Goal: Communication & Community: Ask a question

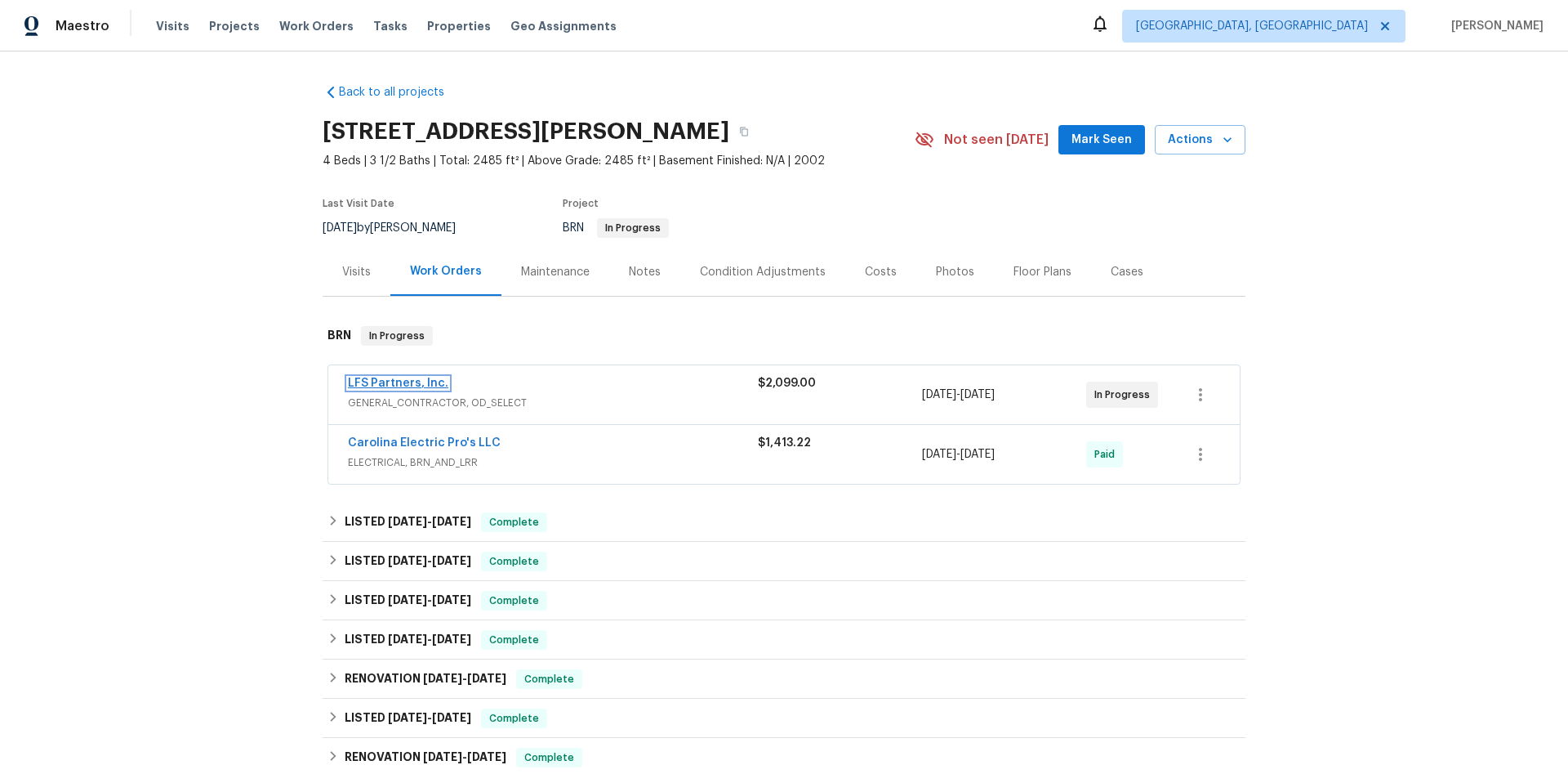
click at [396, 379] on link "LFS Partners, Inc." at bounding box center [398, 383] width 100 height 12
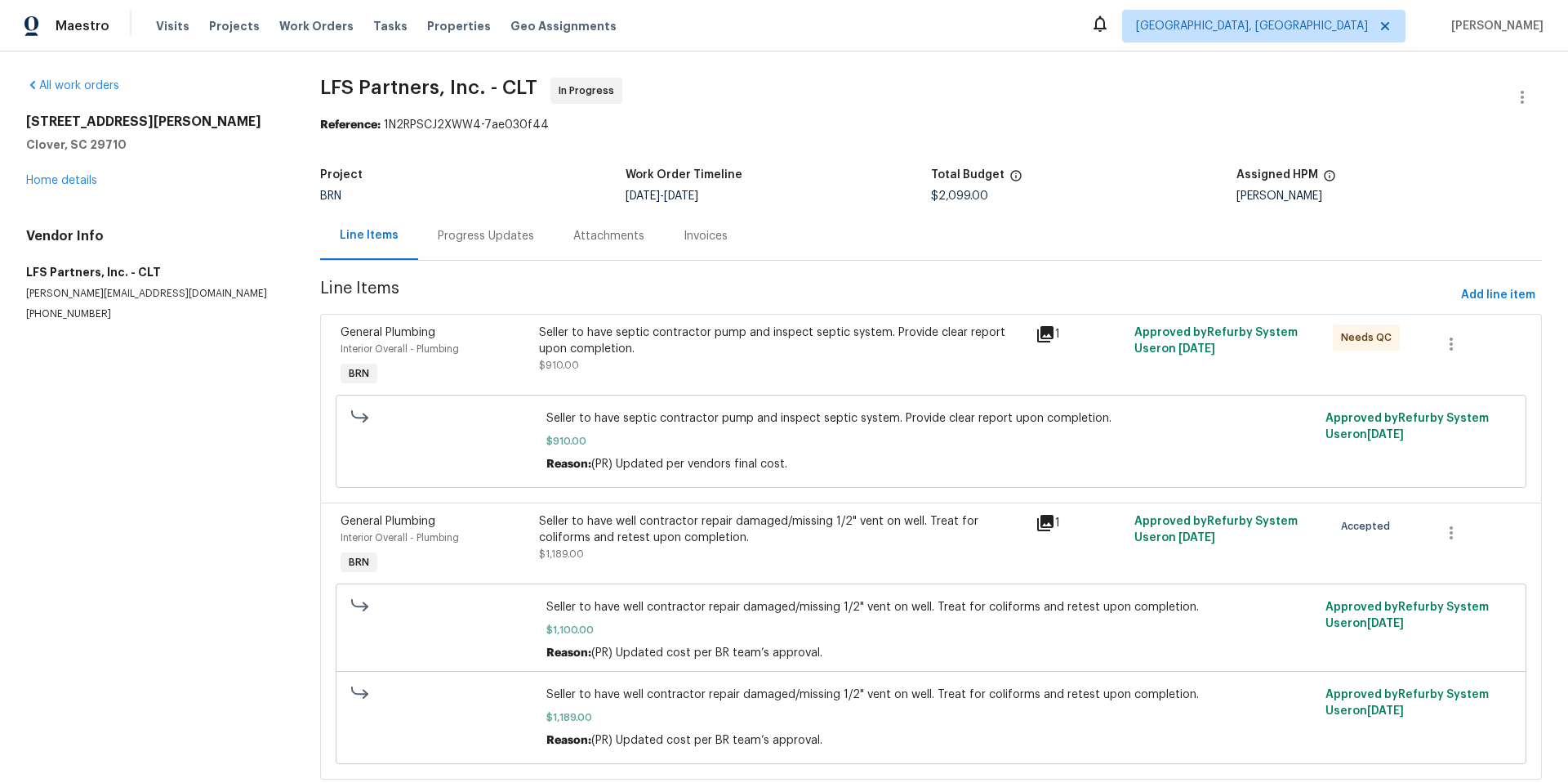
click at [481, 237] on div "Progress Updates" at bounding box center [487, 236] width 97 height 16
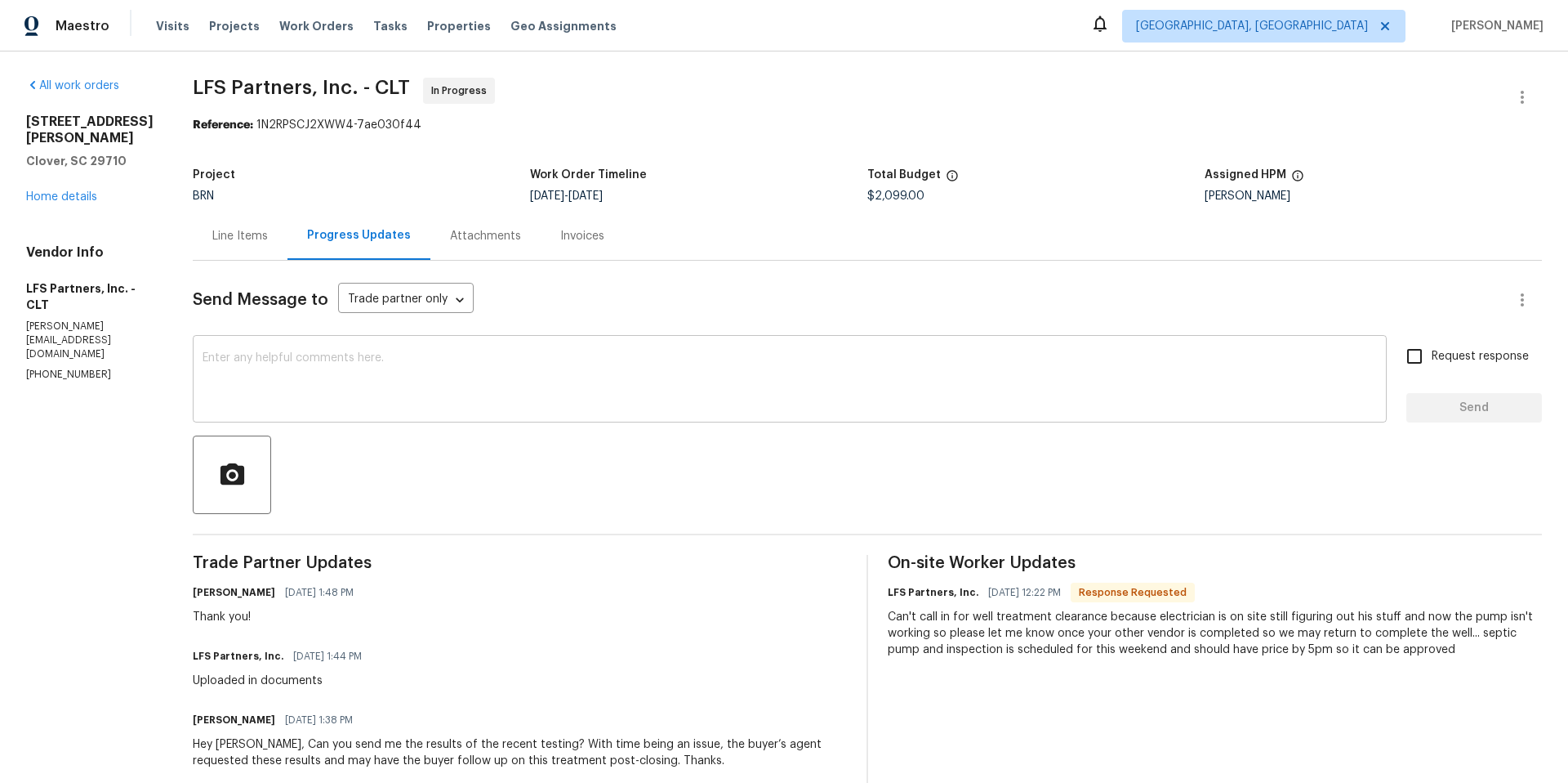
click at [405, 382] on textarea at bounding box center [790, 380] width 1175 height 57
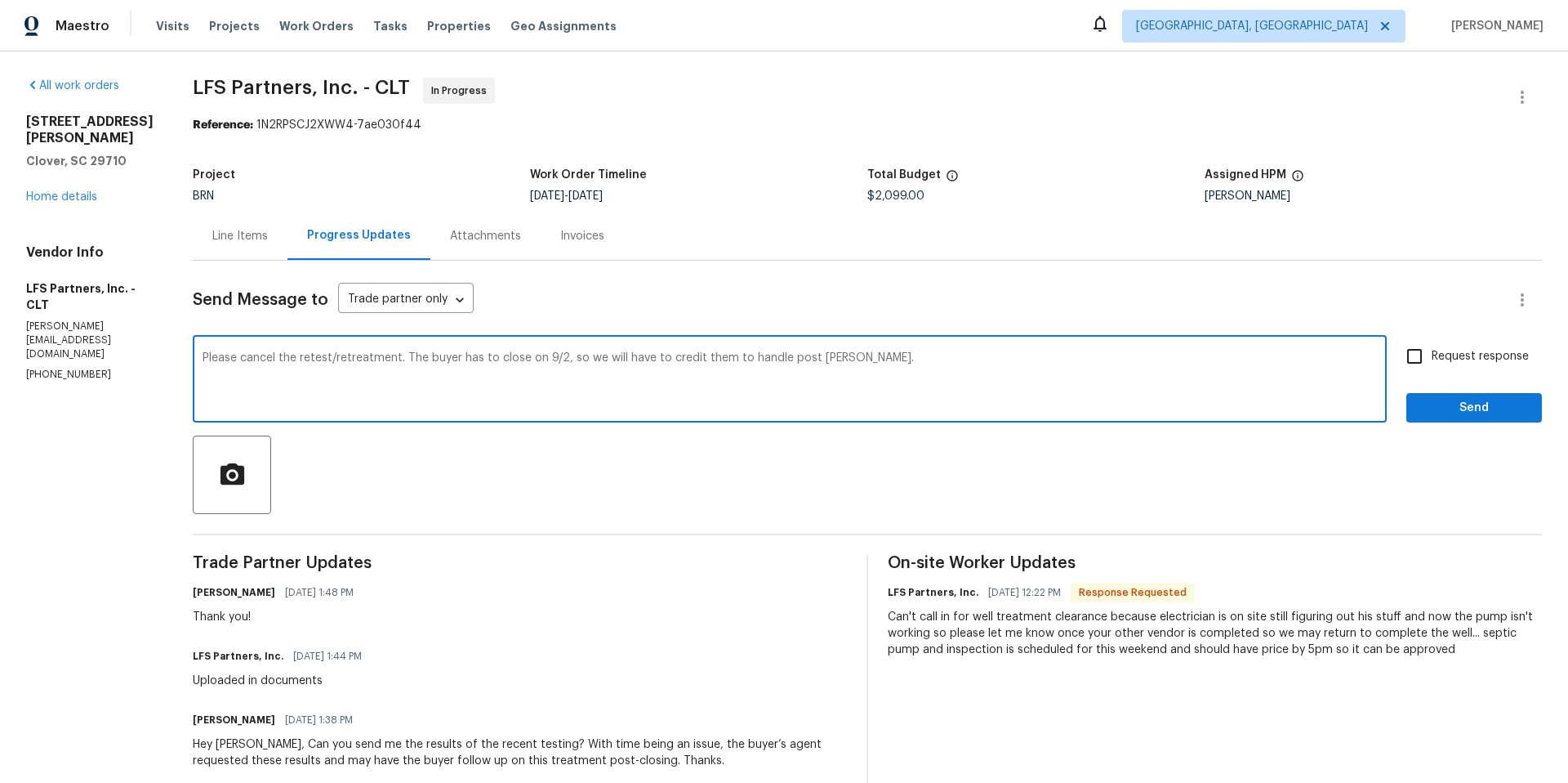
type textarea "Please cancel the retest/retreatment. The buyer has to close on 9/2, so we will…"
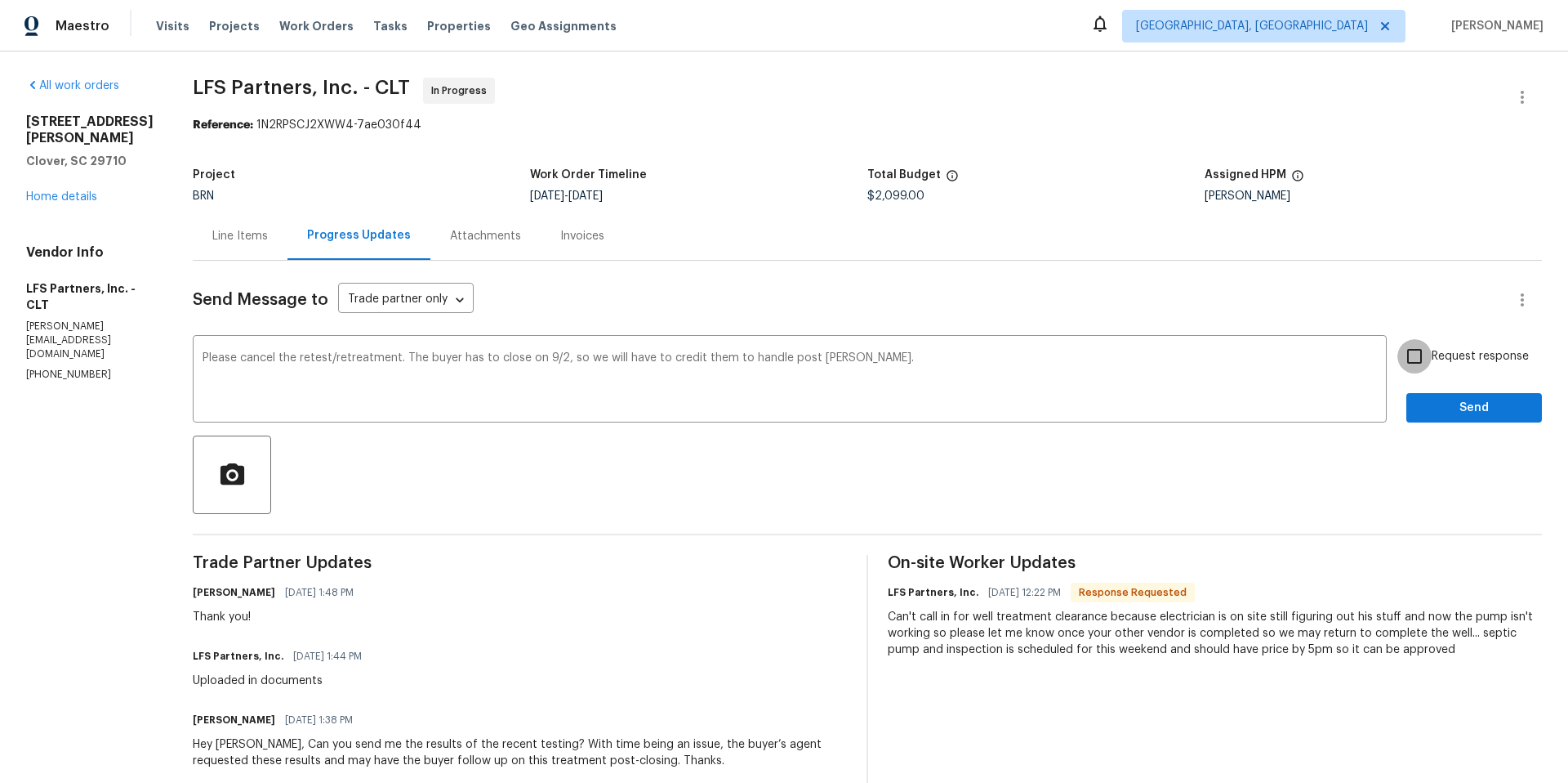
click at [1405, 358] on input "Request response" at bounding box center [1415, 356] width 35 height 35
checkbox input "true"
click at [1431, 405] on span "Send" at bounding box center [1474, 407] width 109 height 20
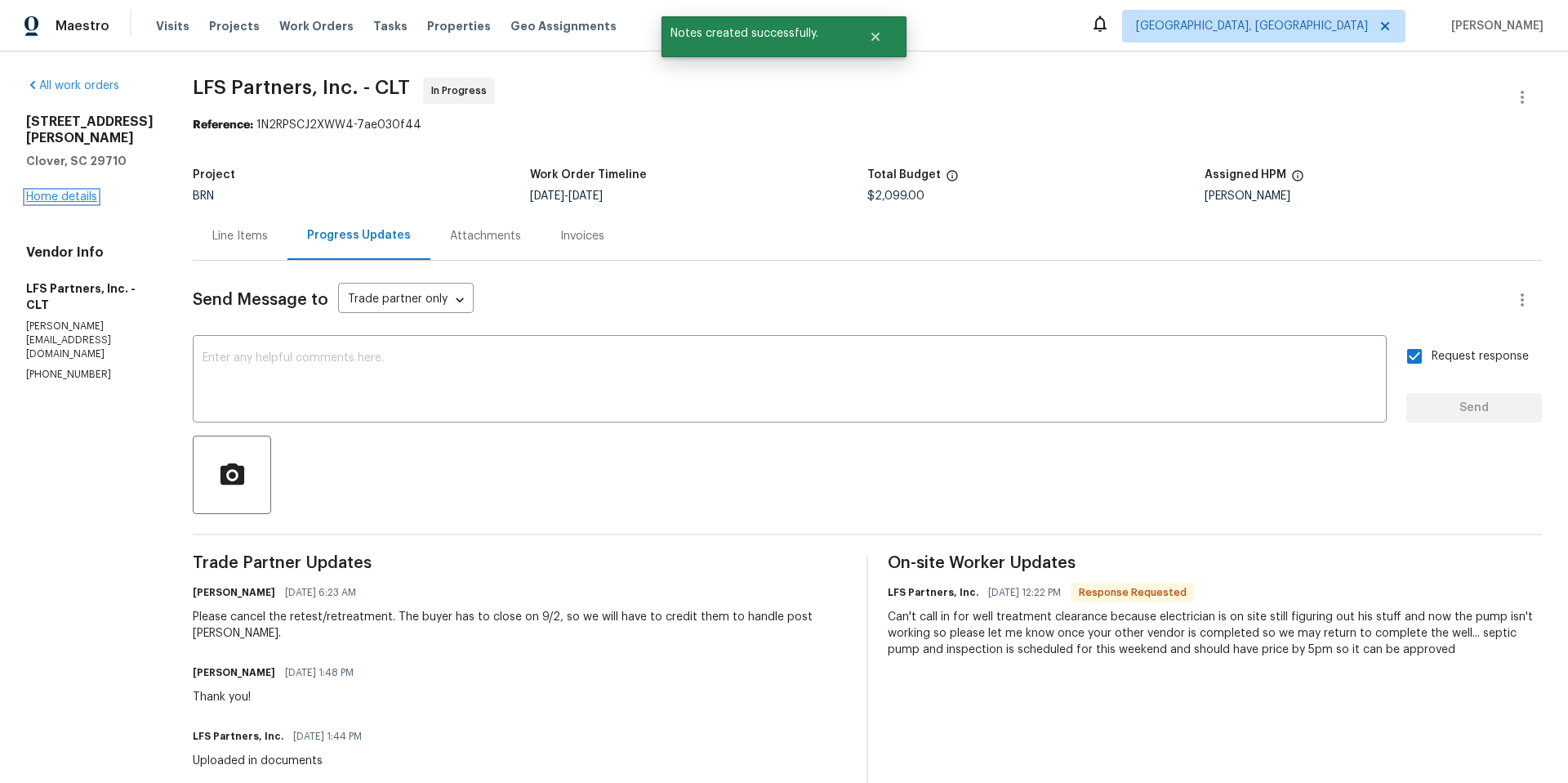
click at [83, 198] on link "Home details" at bounding box center [62, 197] width 71 height 12
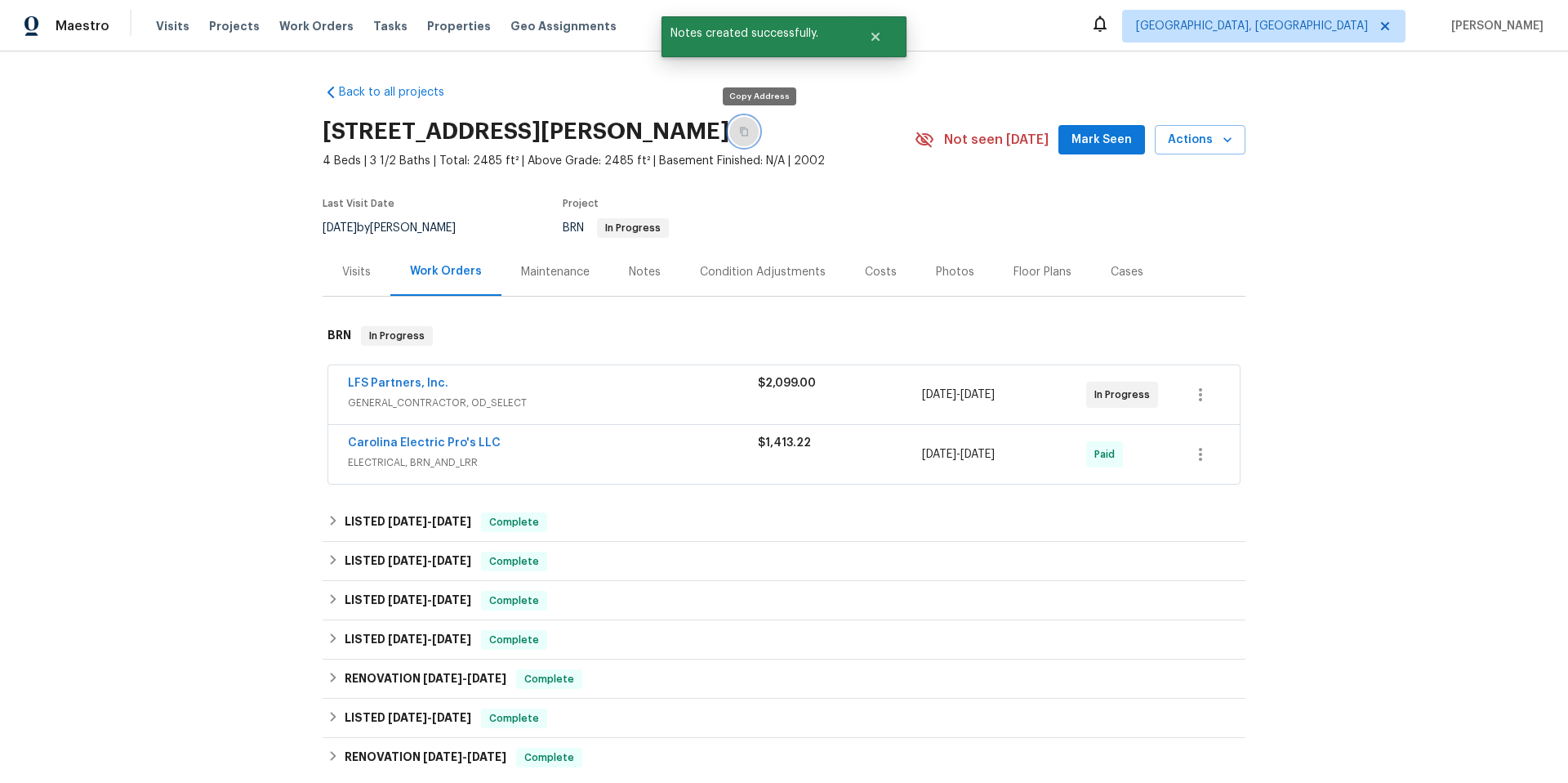
click at [749, 132] on icon "button" at bounding box center [744, 131] width 10 height 10
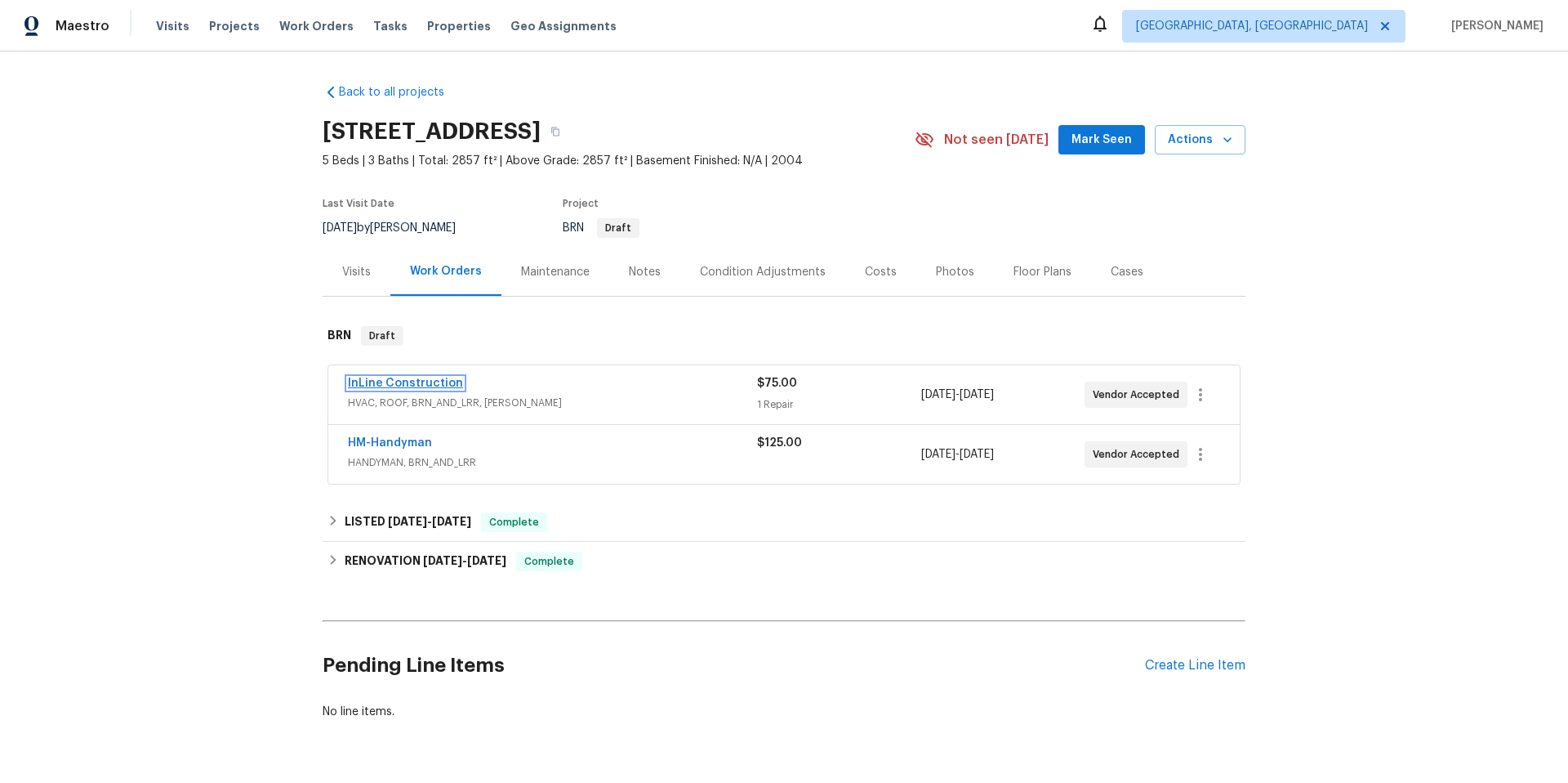
click at [441, 384] on link "InLine Construction" at bounding box center [405, 383] width 115 height 12
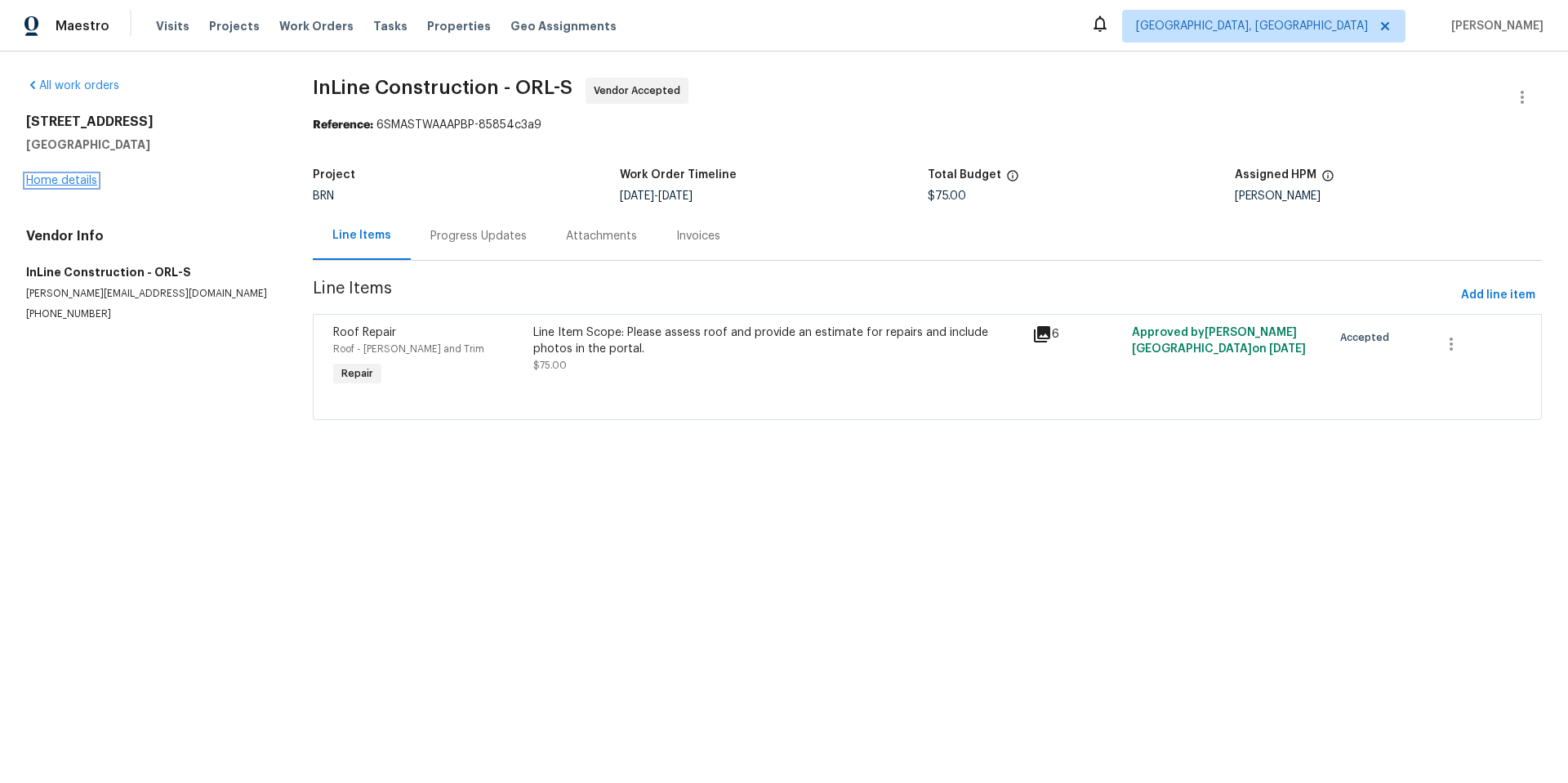
click at [80, 181] on link "Home details" at bounding box center [62, 181] width 71 height 12
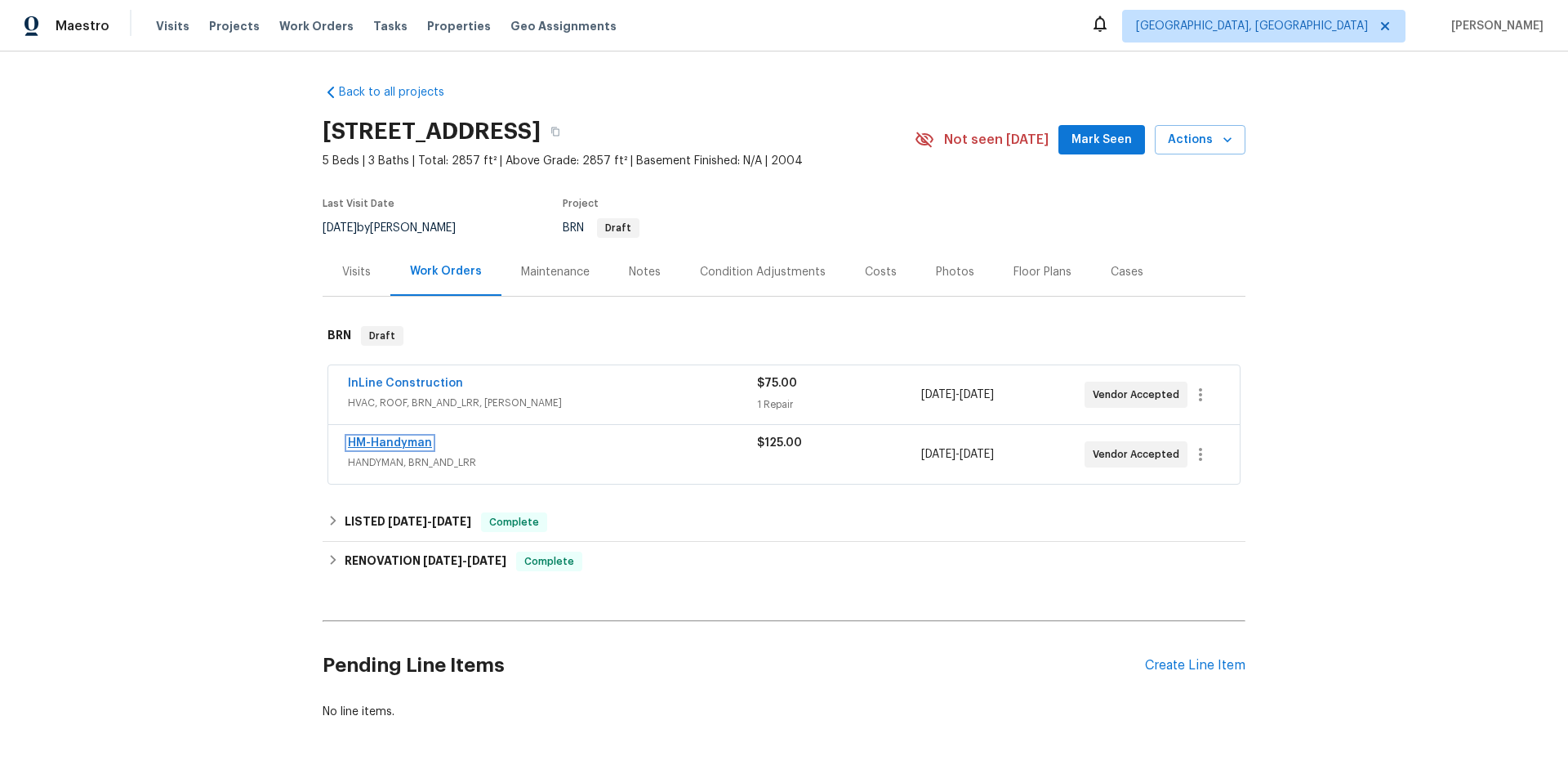
click at [395, 441] on link "HM-Handyman" at bounding box center [389, 443] width 84 height 12
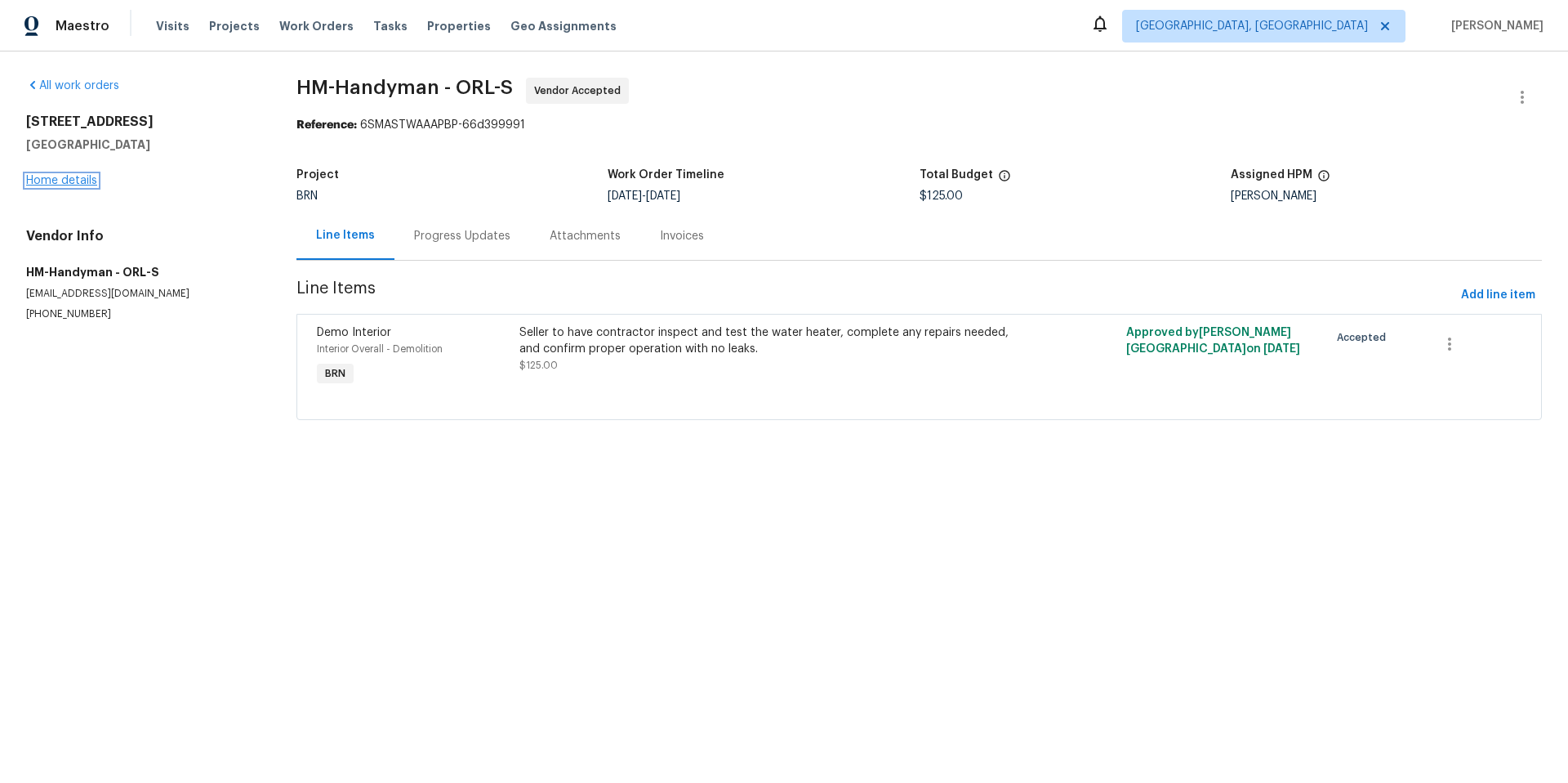
click at [87, 184] on link "Home details" at bounding box center [62, 181] width 71 height 12
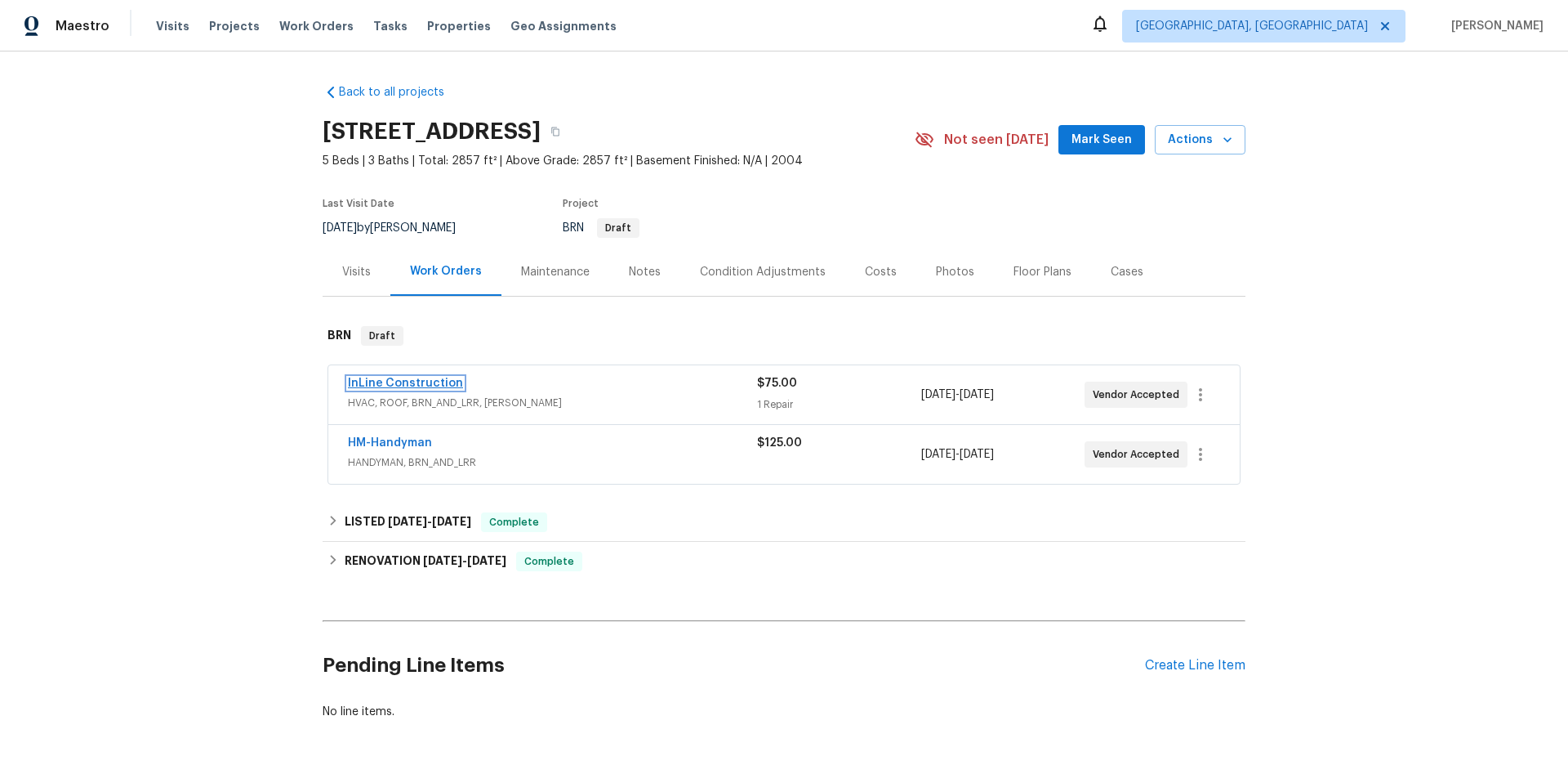
click at [417, 382] on link "InLine Construction" at bounding box center [405, 383] width 115 height 12
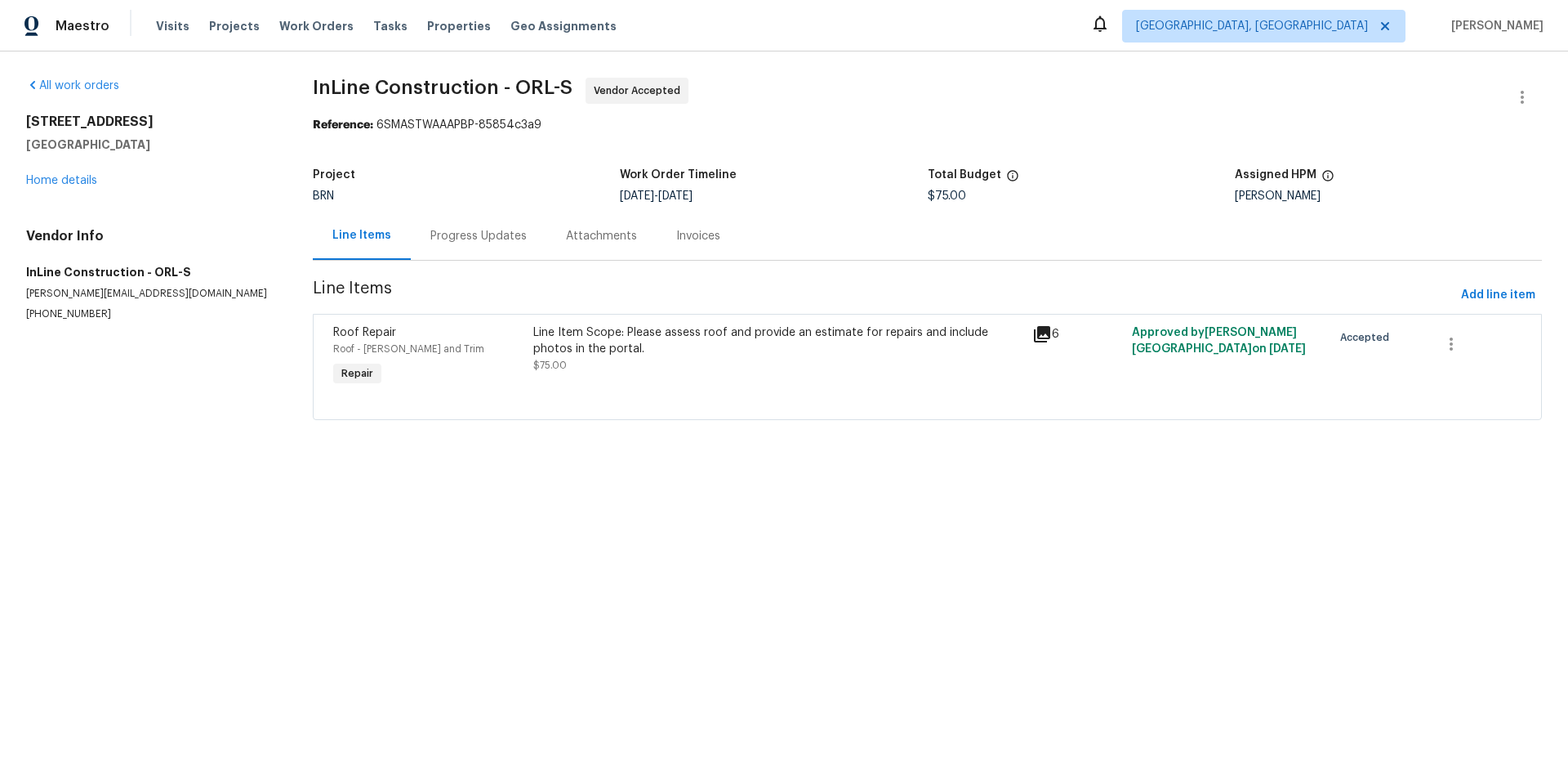
click at [496, 241] on div "Progress Updates" at bounding box center [479, 236] width 97 height 16
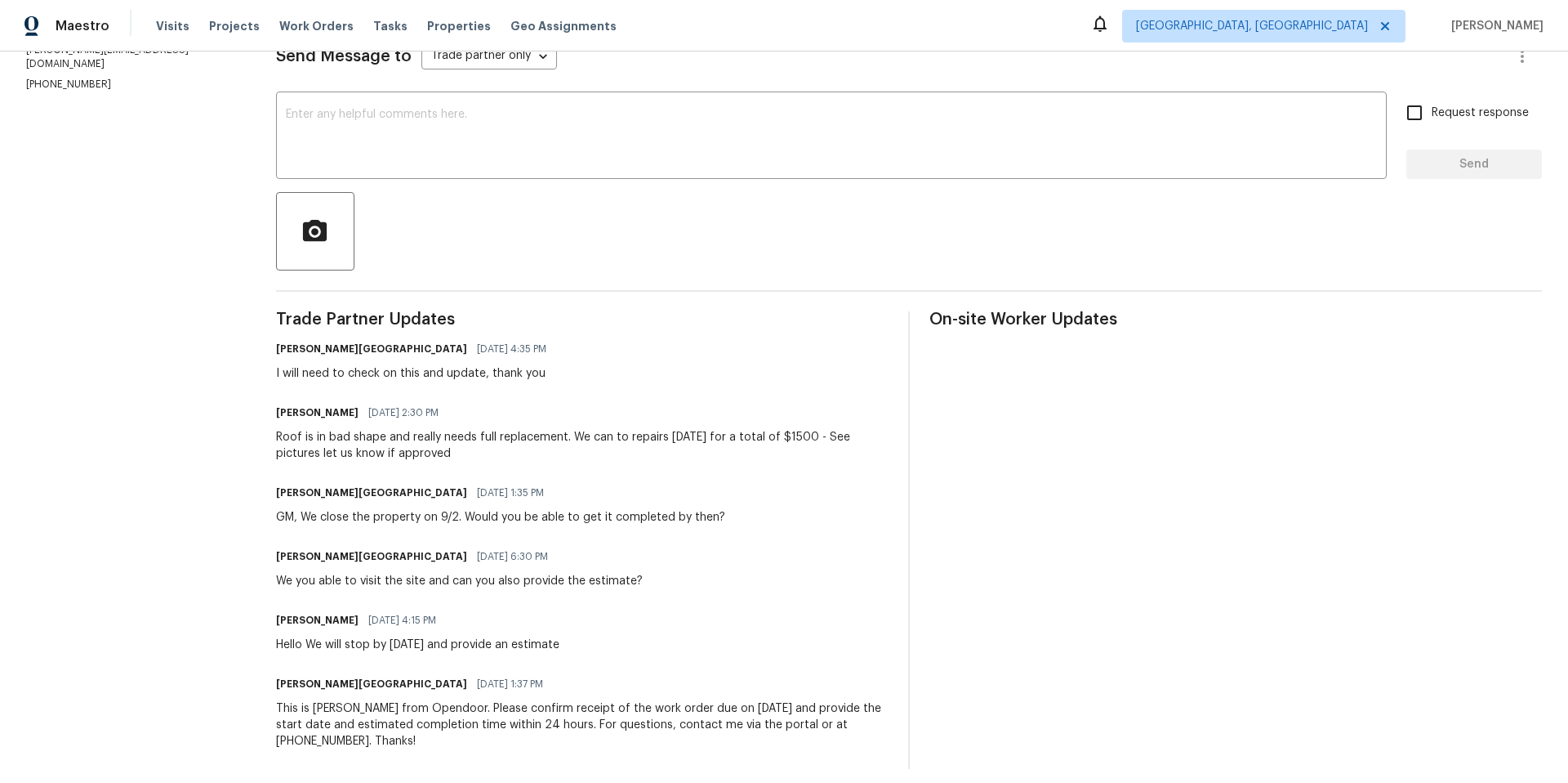
scroll to position [268, 0]
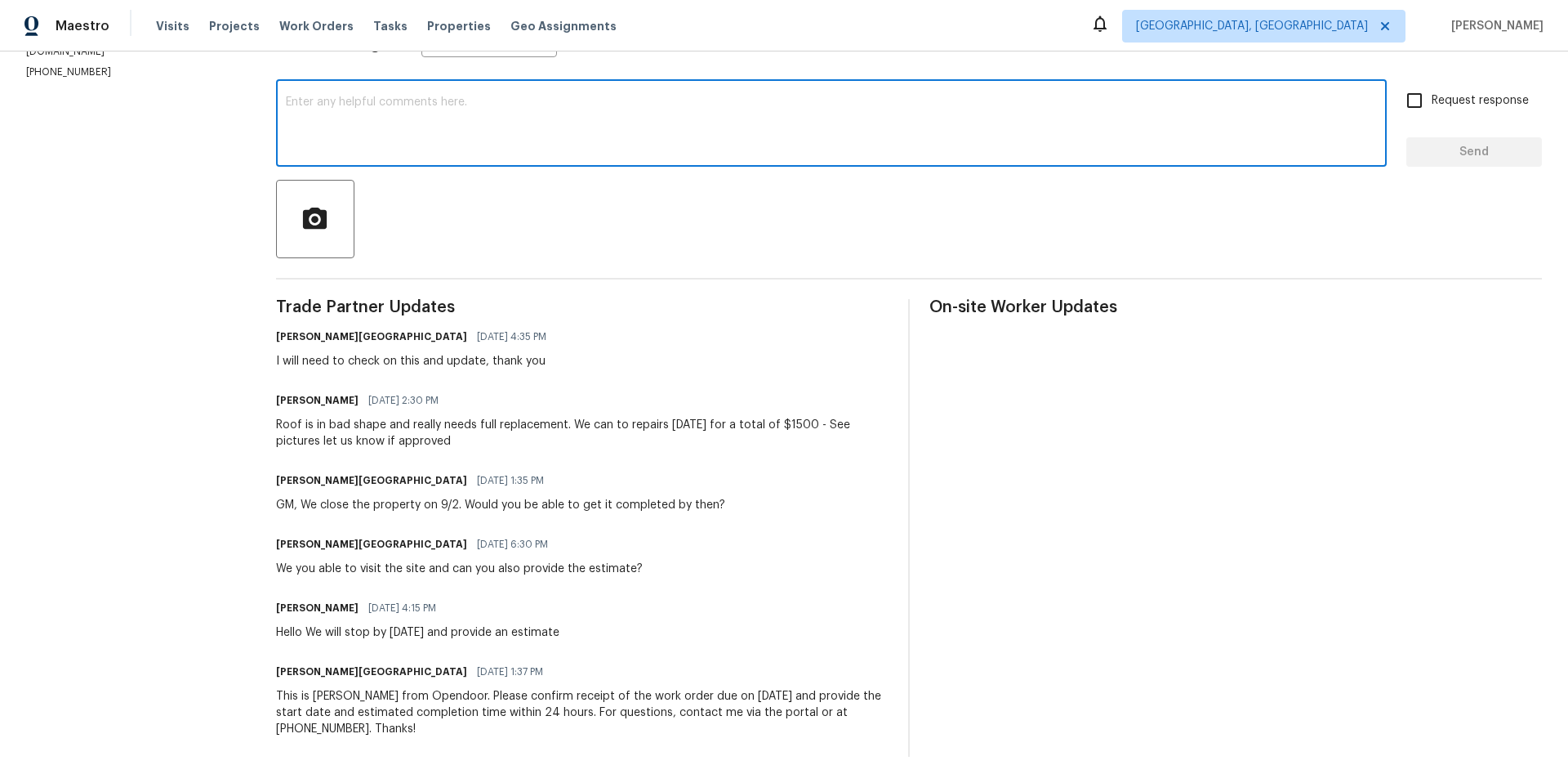
click at [560, 97] on textarea at bounding box center [831, 125] width 1091 height 57
type textarea "What is the replacement estimated cost?"
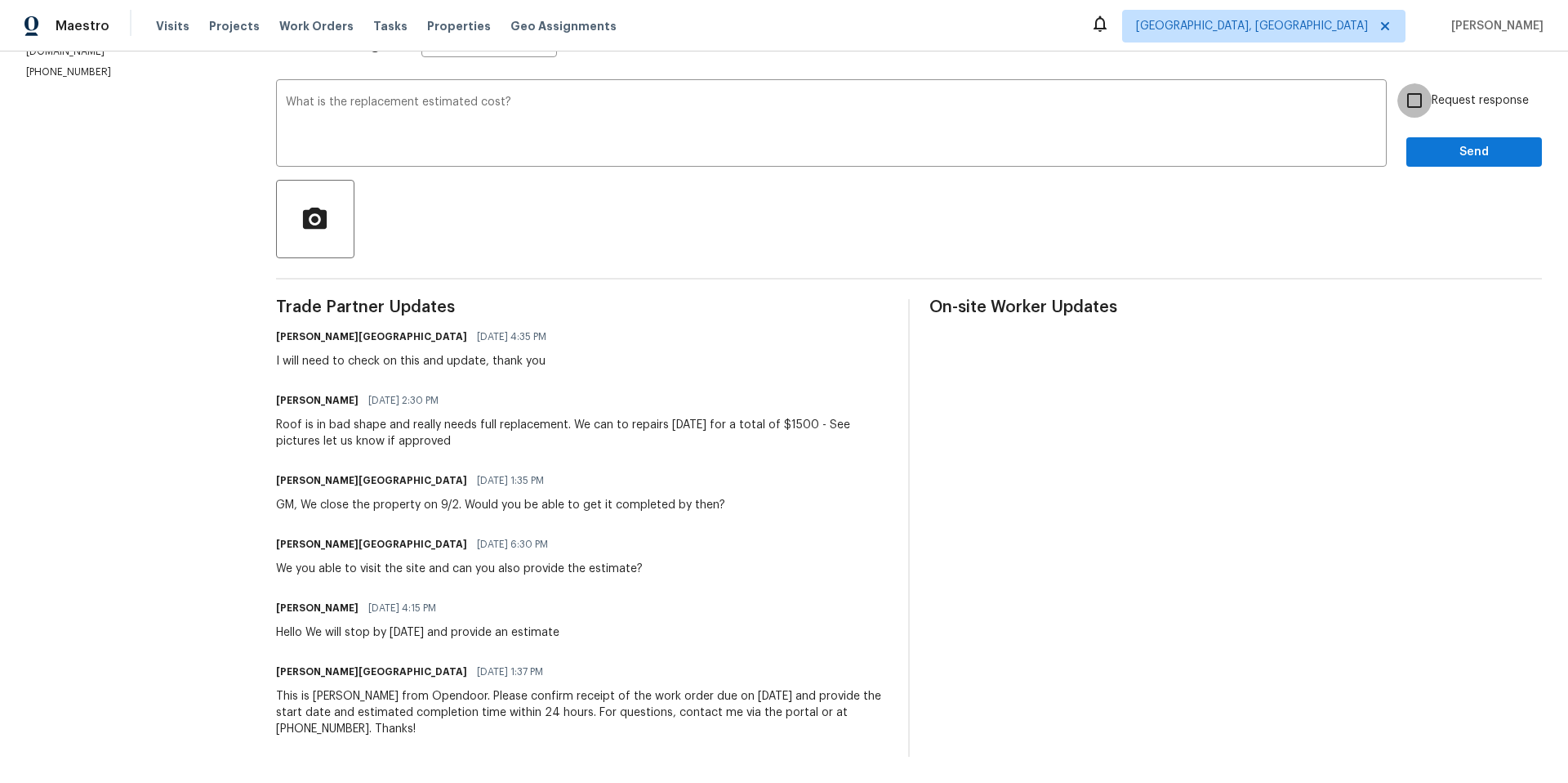
click at [1401, 91] on input "Request response" at bounding box center [1415, 100] width 35 height 35
checkbox input "true"
click at [1447, 146] on span "Send" at bounding box center [1474, 152] width 109 height 20
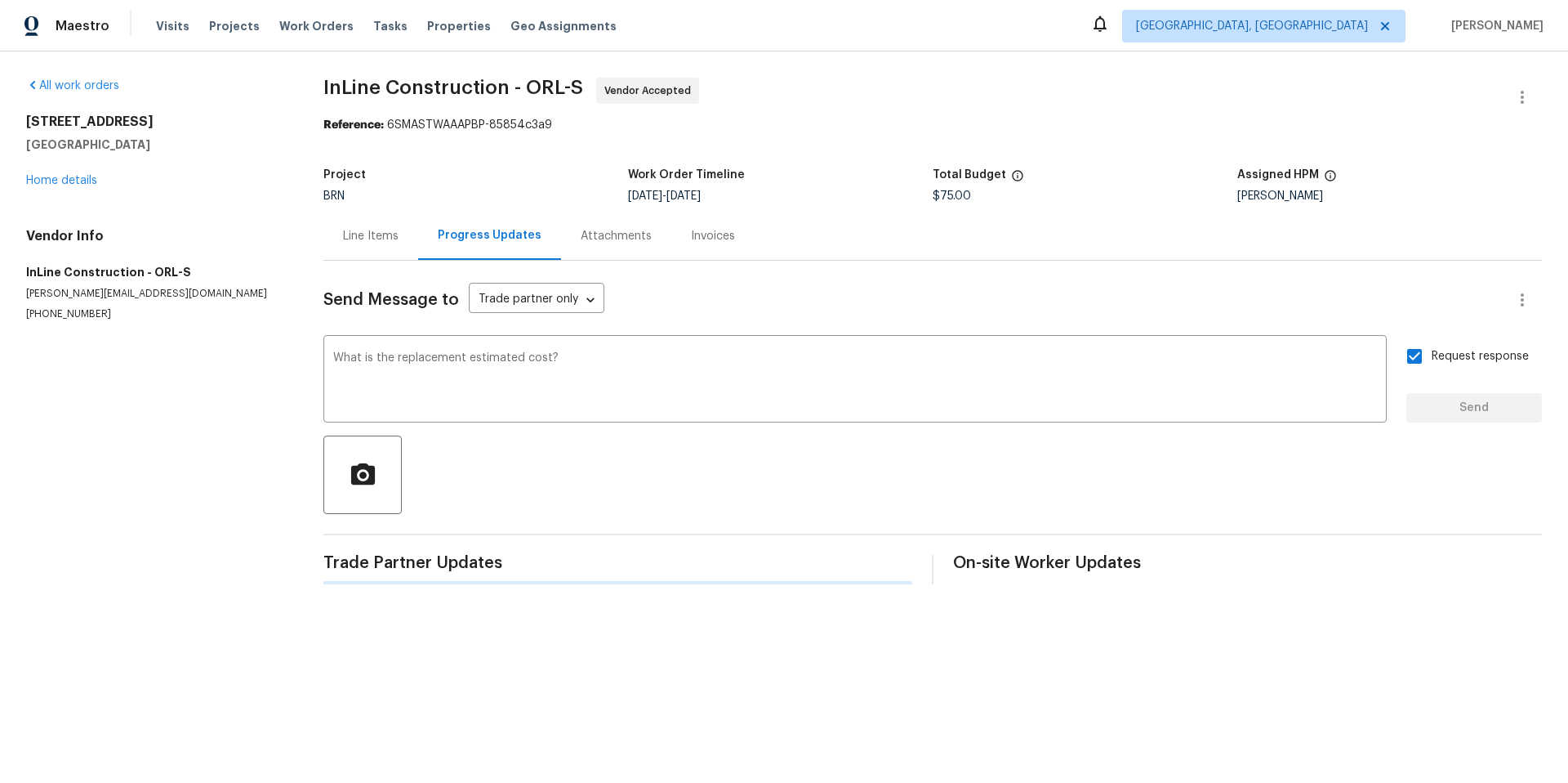
scroll to position [0, 0]
